Goal: Obtain resource: Download file/media

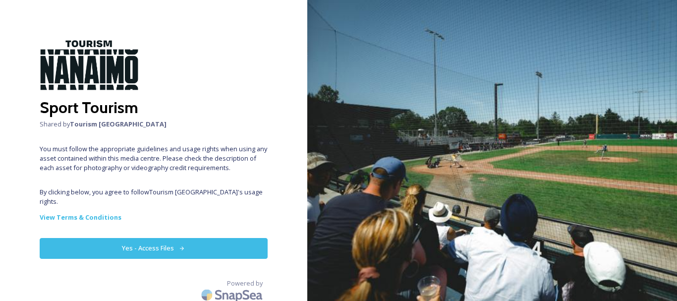
click at [207, 238] on button "Yes - Access Files" at bounding box center [154, 248] width 228 height 20
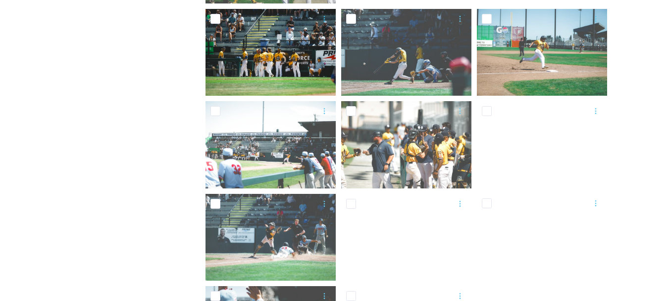
scroll to position [2014, 0]
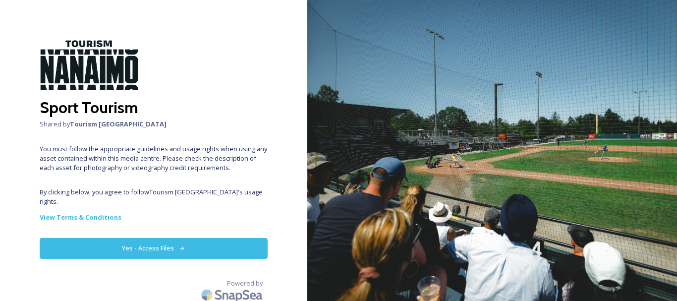
click at [122, 239] on button "Yes - Access Files" at bounding box center [154, 248] width 228 height 20
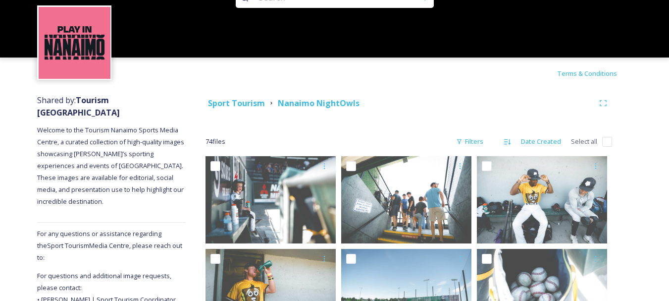
scroll to position [50, 0]
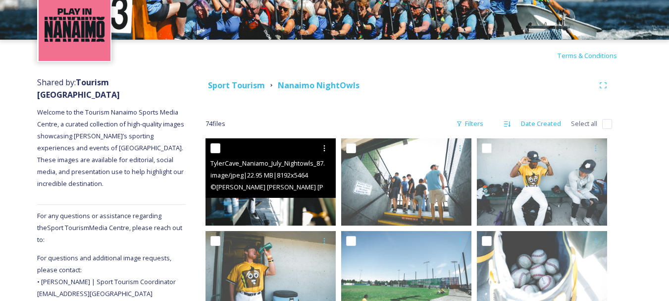
click at [301, 188] on span "© KEVINKEBINKevin LIGHTKevin Light" at bounding box center [314, 186] width 207 height 9
